Goal: Obtain resource: Obtain resource

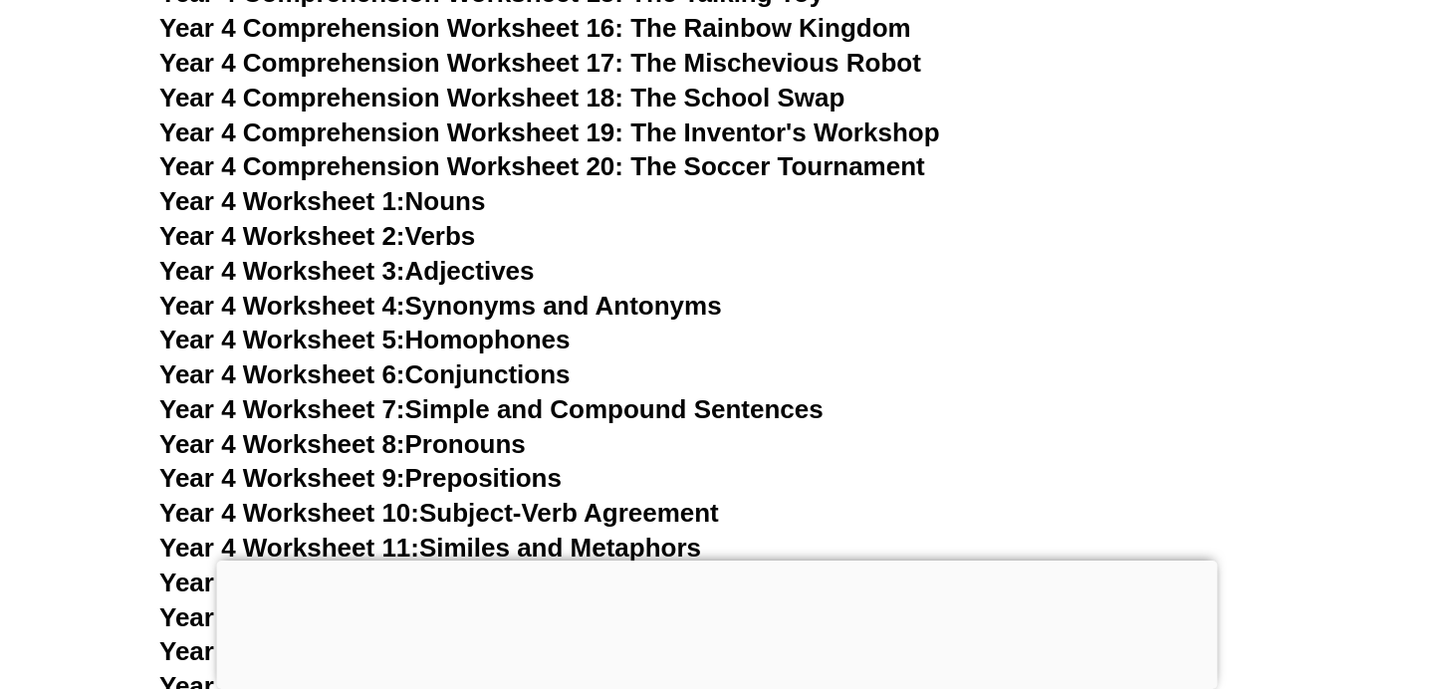
scroll to position [8557, 0]
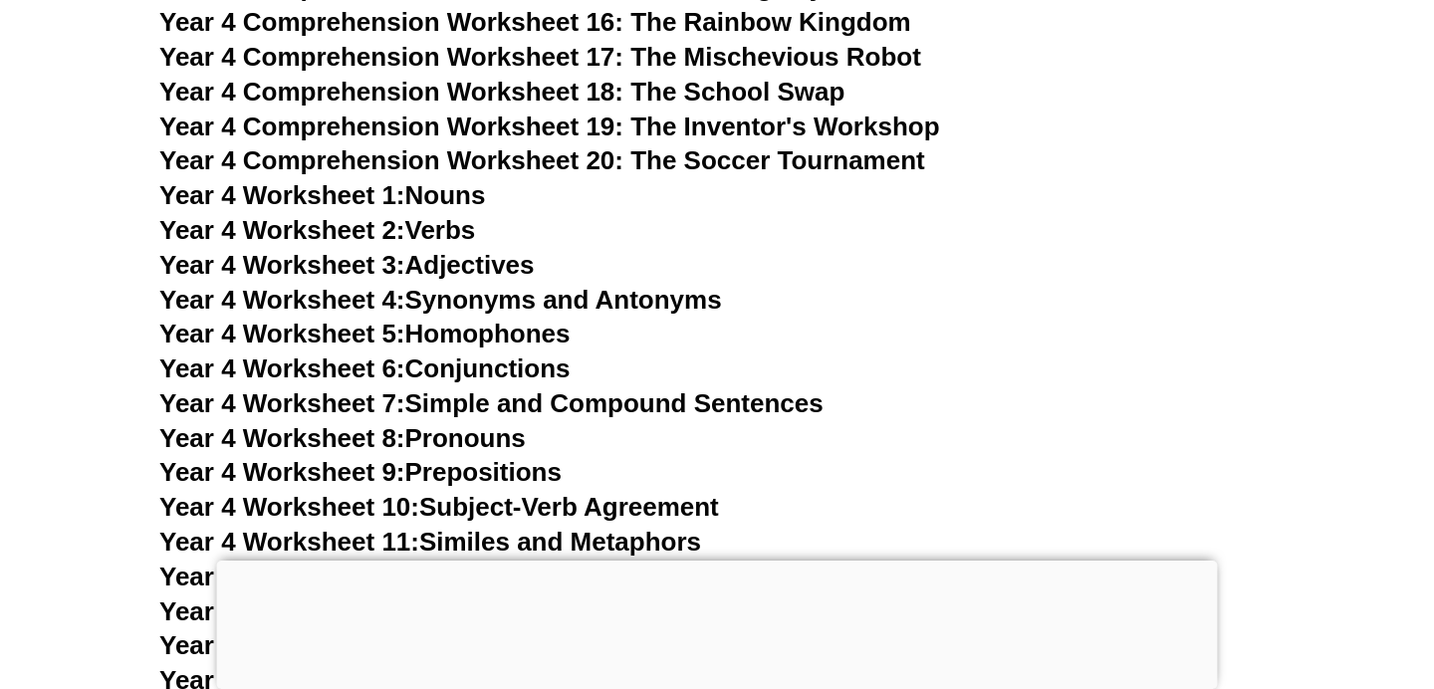
click at [395, 265] on span "Year 4 Worksheet 3:" at bounding box center [282, 265] width 246 height 30
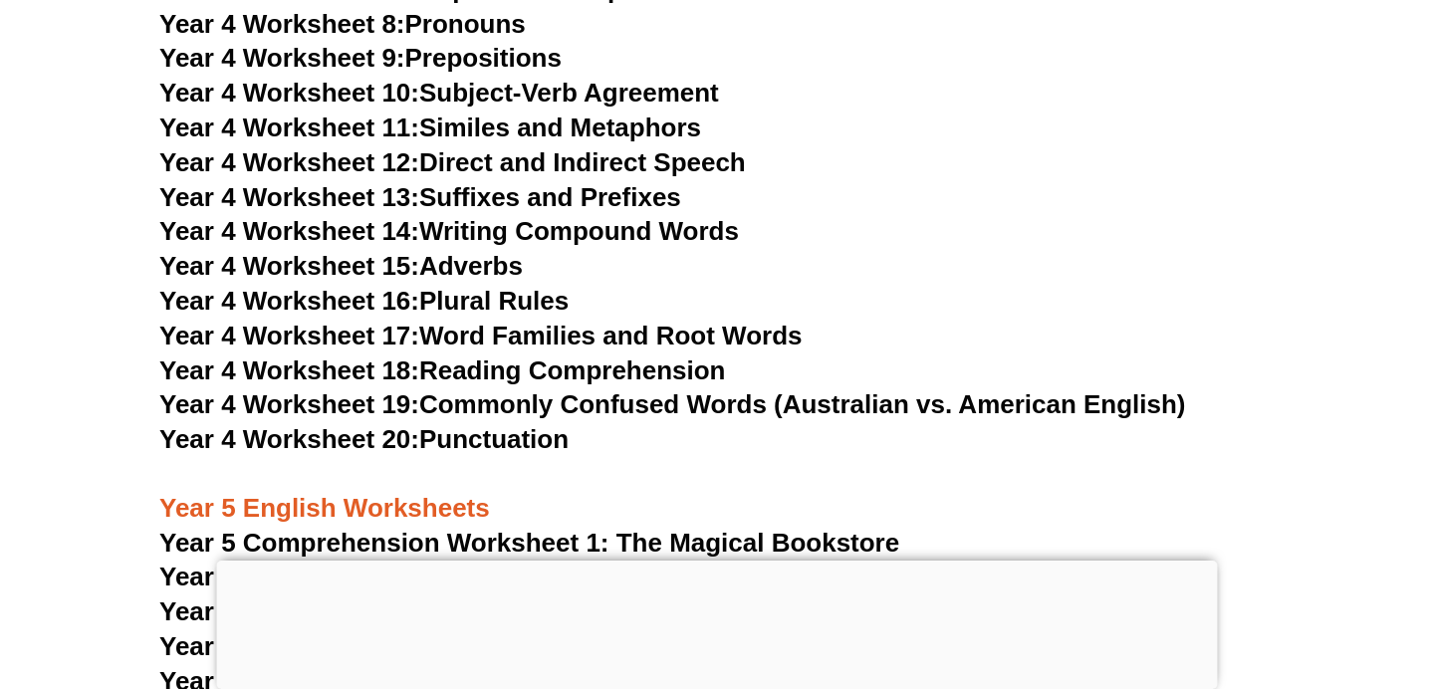
scroll to position [8974, 0]
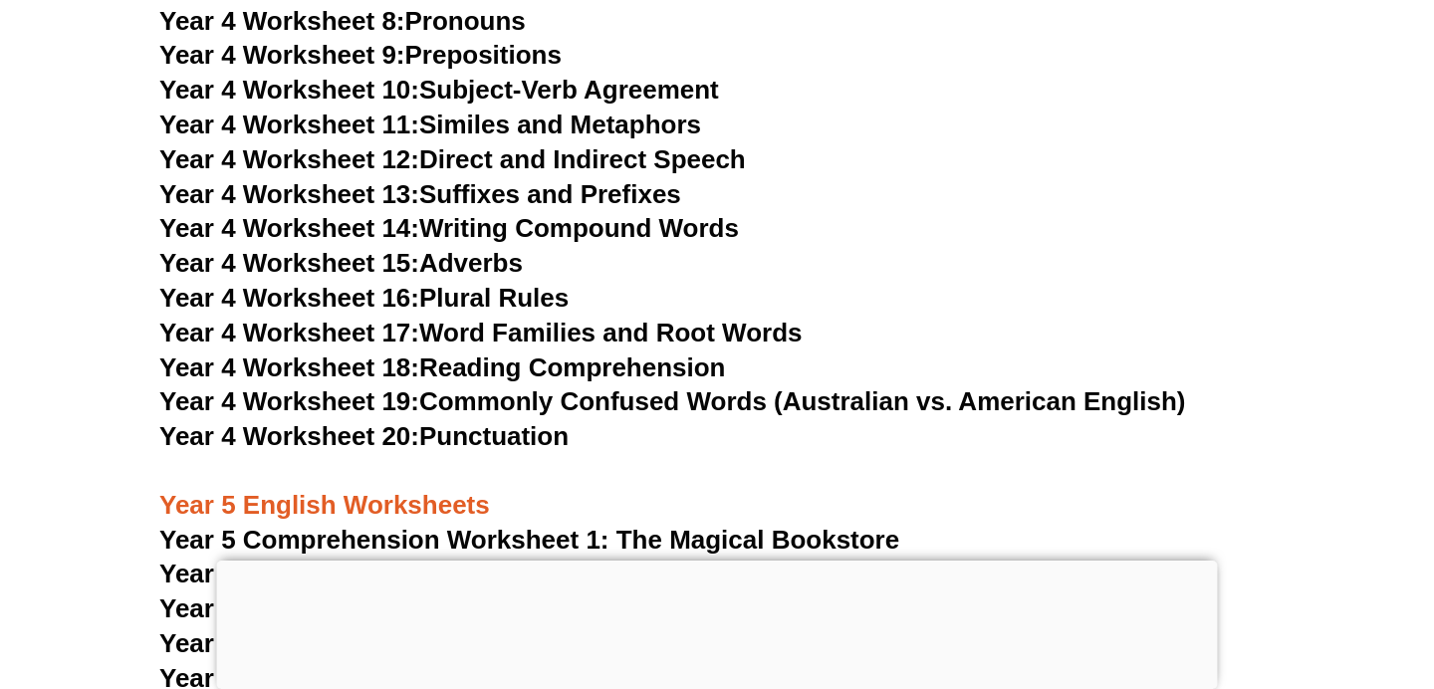
click at [604, 123] on link "Year 4 Worksheet 11: Similes and Metaphors" at bounding box center [430, 125] width 542 height 30
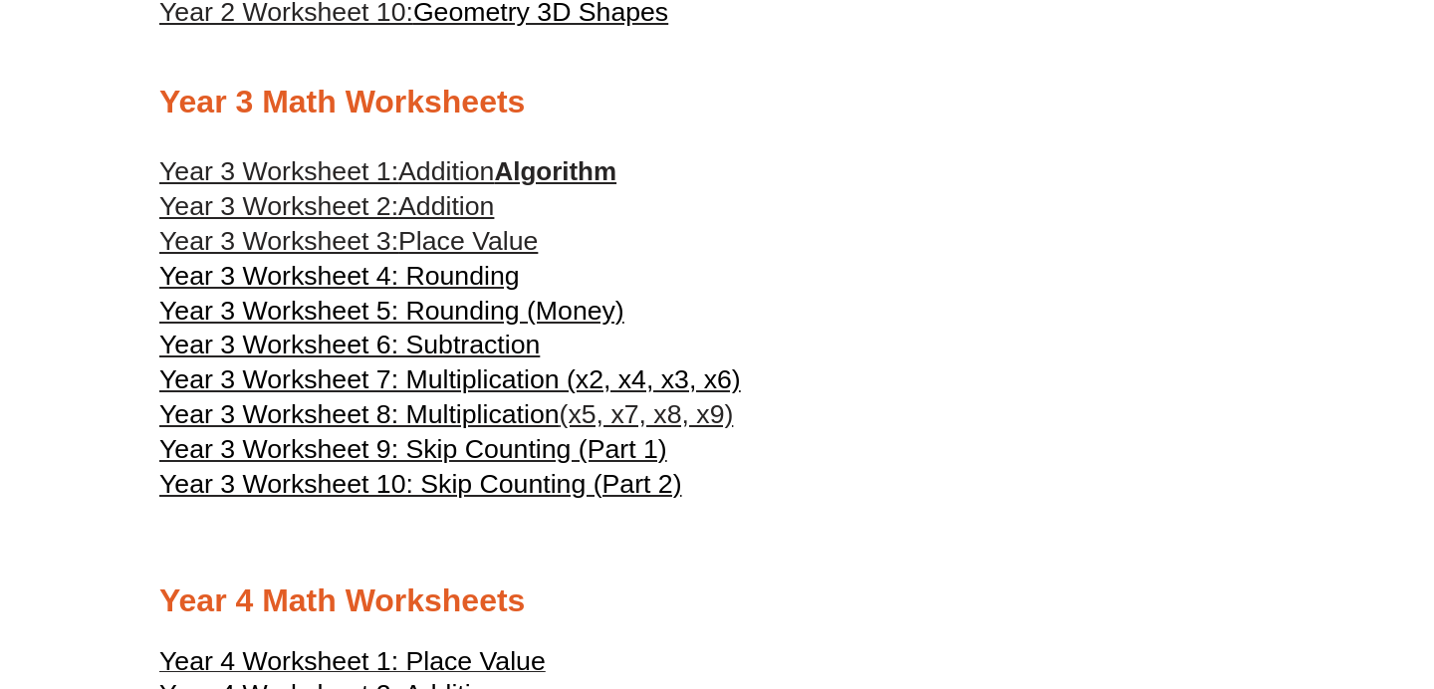
scroll to position [1968, 0]
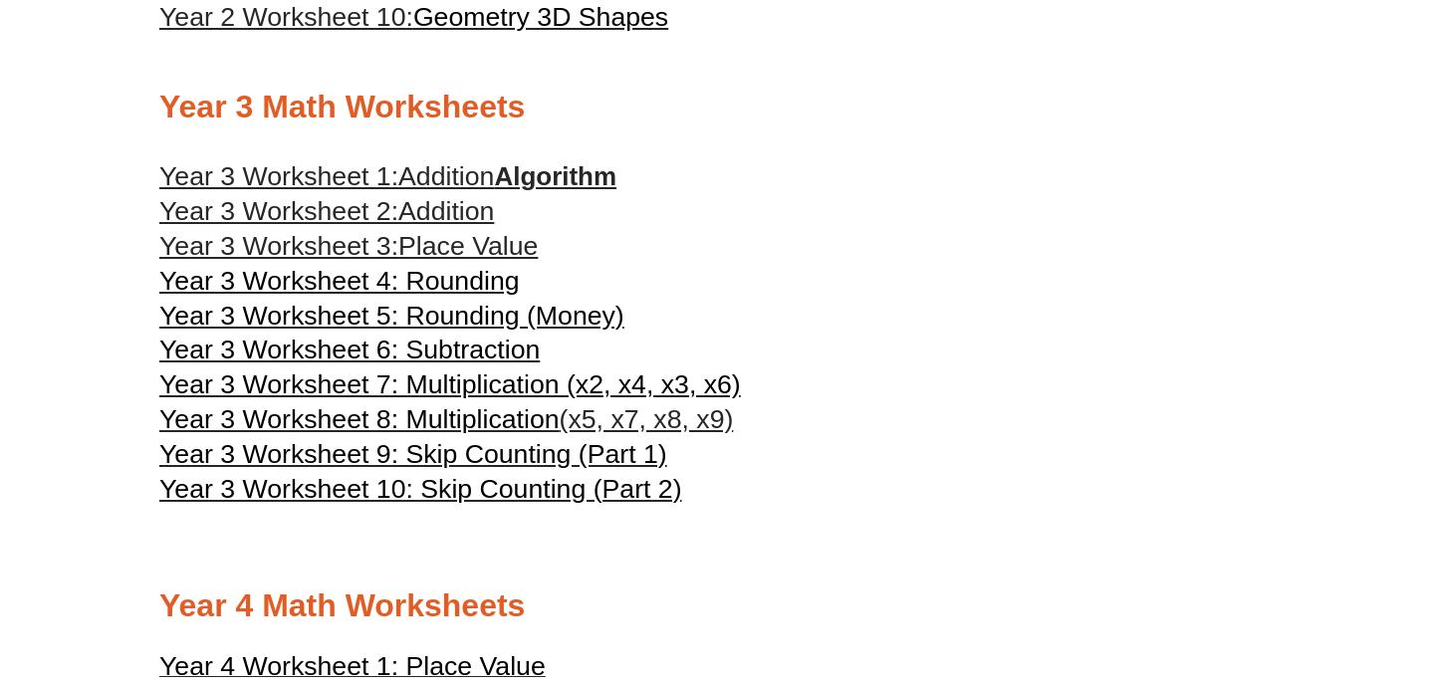
click at [512, 365] on span "Year 3 Worksheet 6: Subtraction" at bounding box center [349, 350] width 380 height 30
click at [575, 331] on span "Year 3 Worksheet 5: Rounding (Money)" at bounding box center [391, 316] width 465 height 30
